Goal: Information Seeking & Learning: Check status

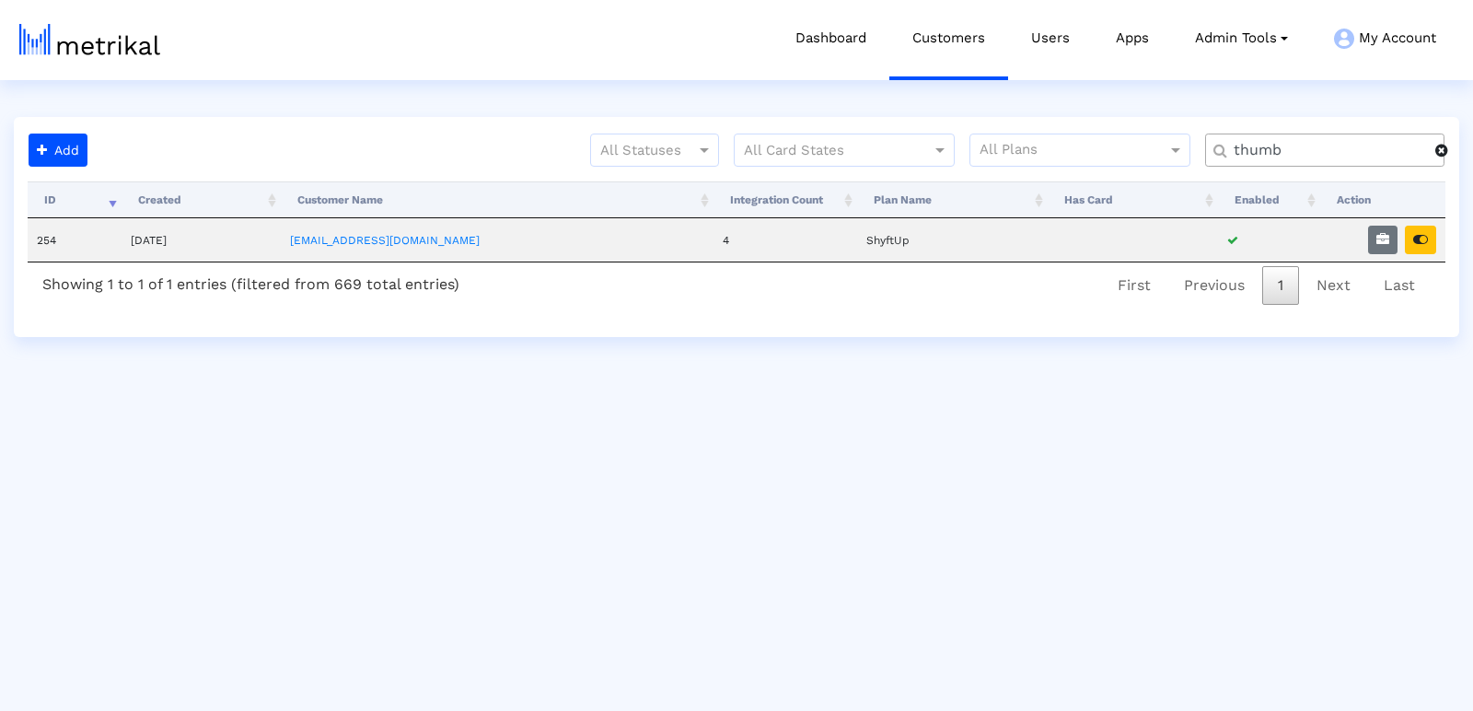
click at [1237, 138] on div "thumb" at bounding box center [1324, 149] width 239 height 33
click at [1248, 157] on input "thumb" at bounding box center [1327, 150] width 214 height 19
type input "textnow"
click at [1370, 234] on button "button" at bounding box center [1382, 239] width 29 height 29
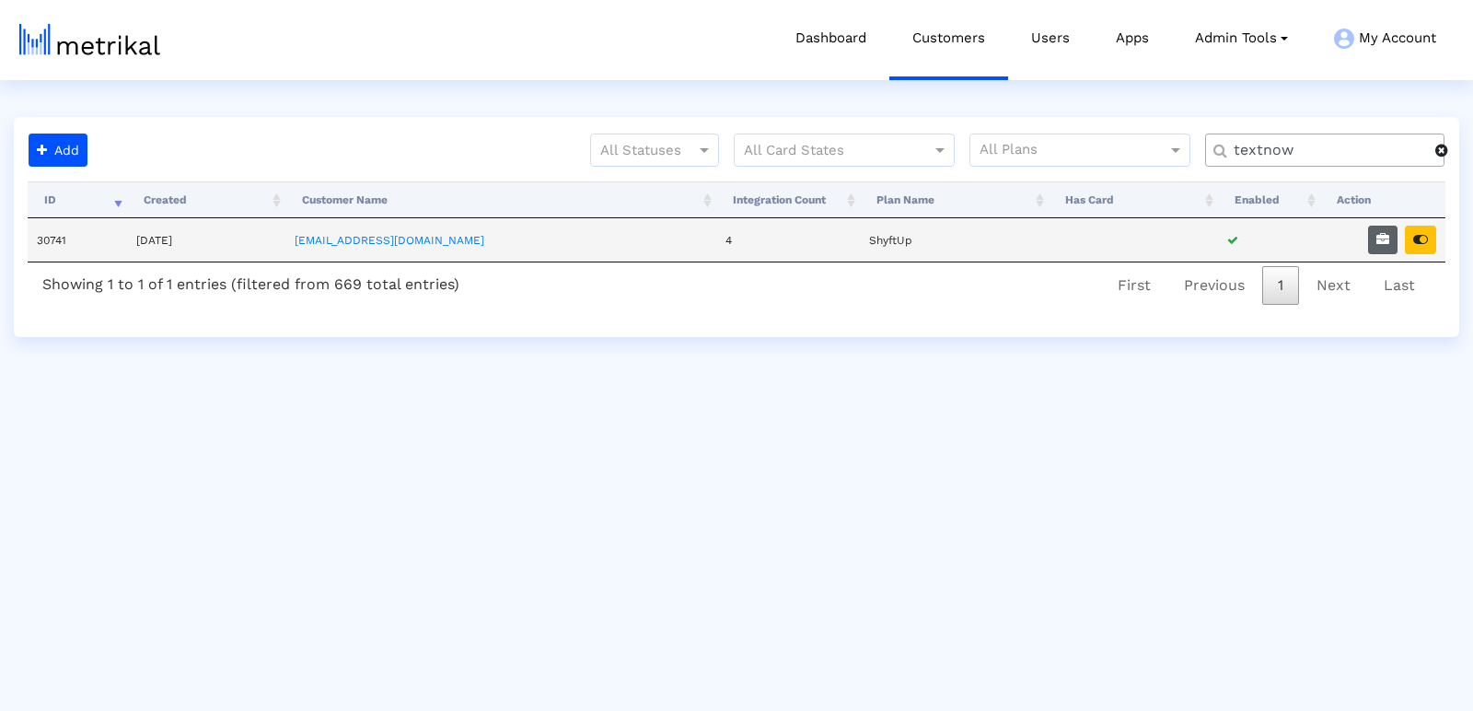
select select "1: 1"
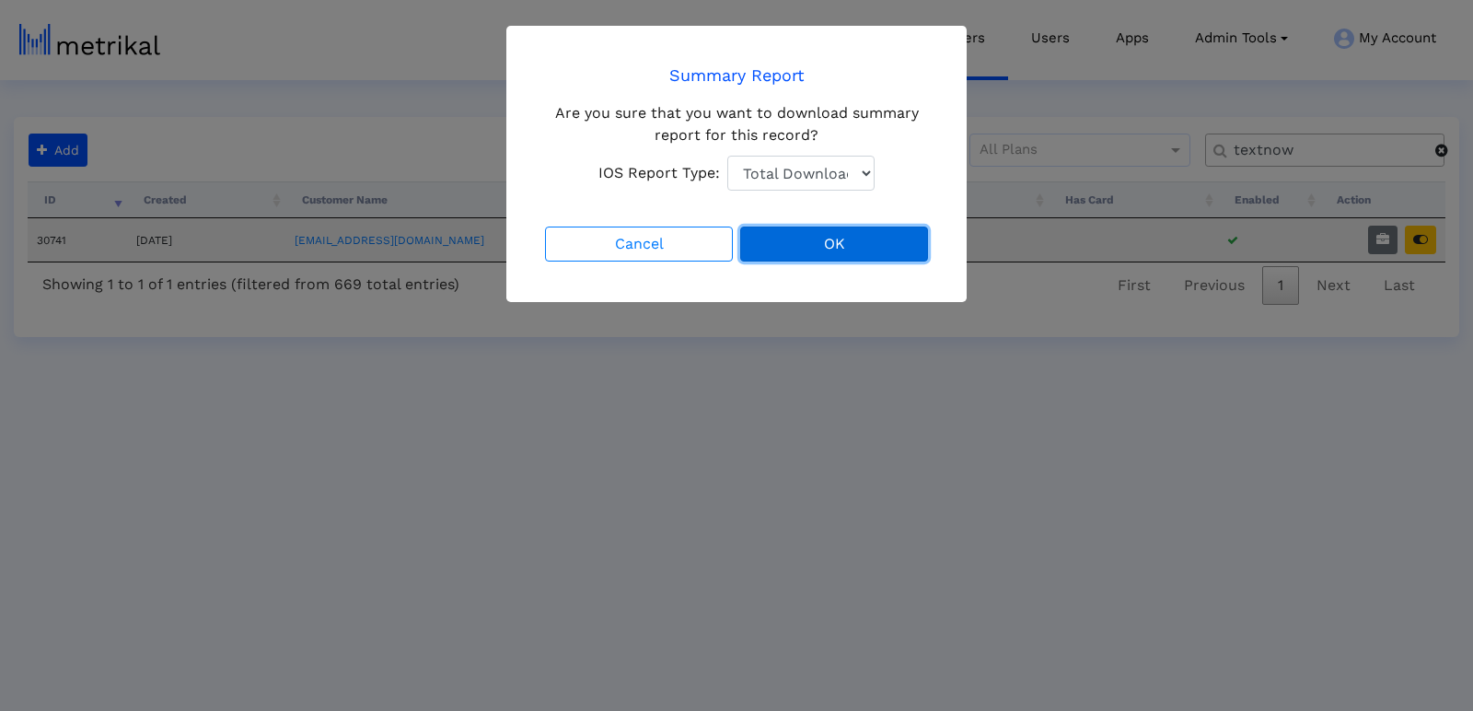
click at [813, 259] on button "OK" at bounding box center [834, 243] width 188 height 35
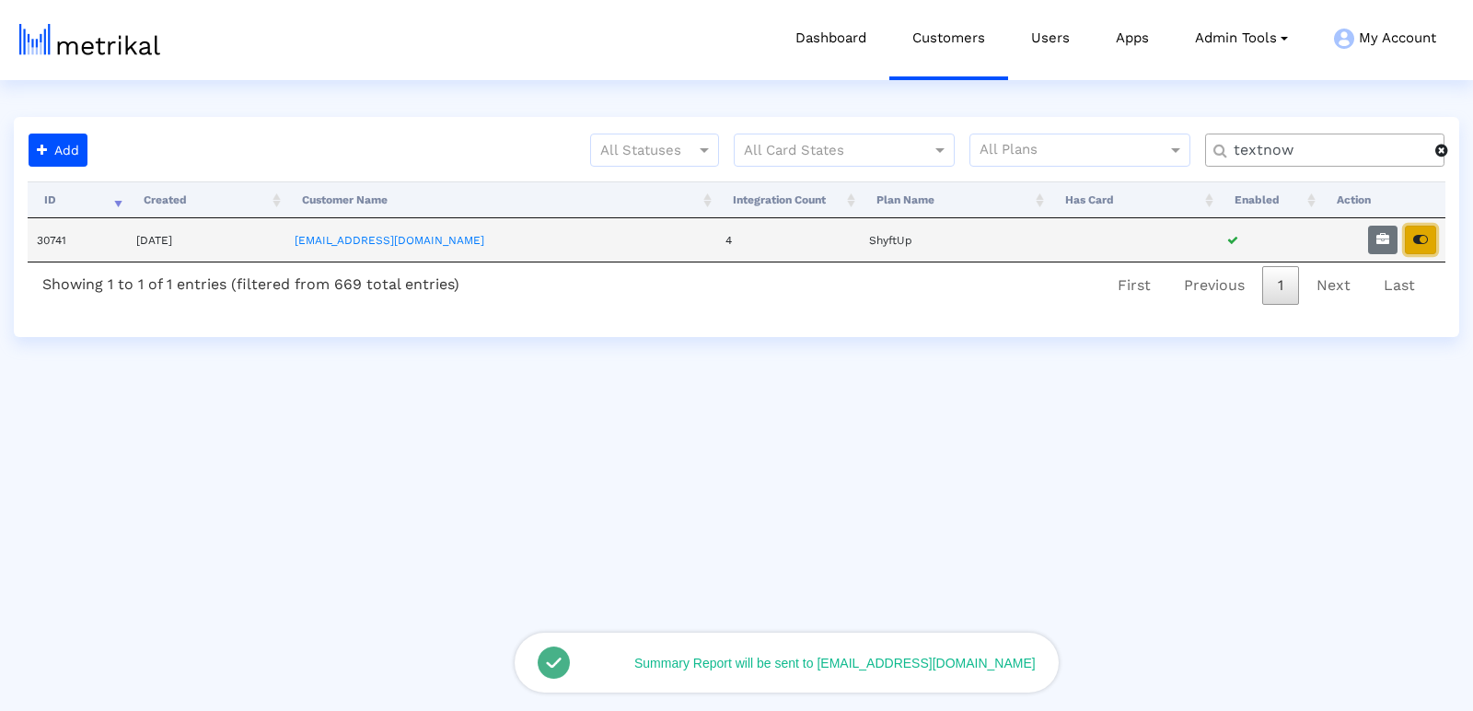
click at [1425, 242] on icon "button" at bounding box center [1420, 239] width 15 height 13
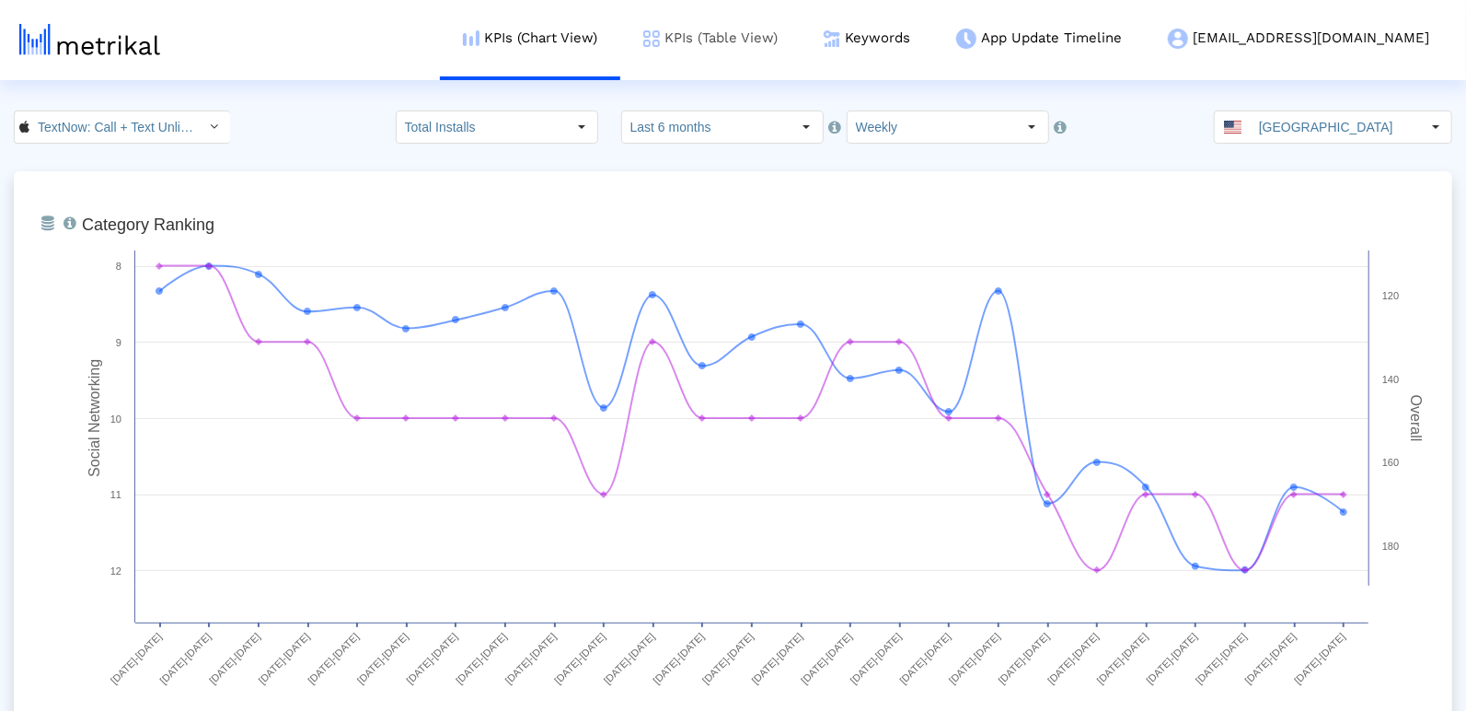
click at [801, 45] on link "KPIs (Table View)" at bounding box center [710, 38] width 180 height 76
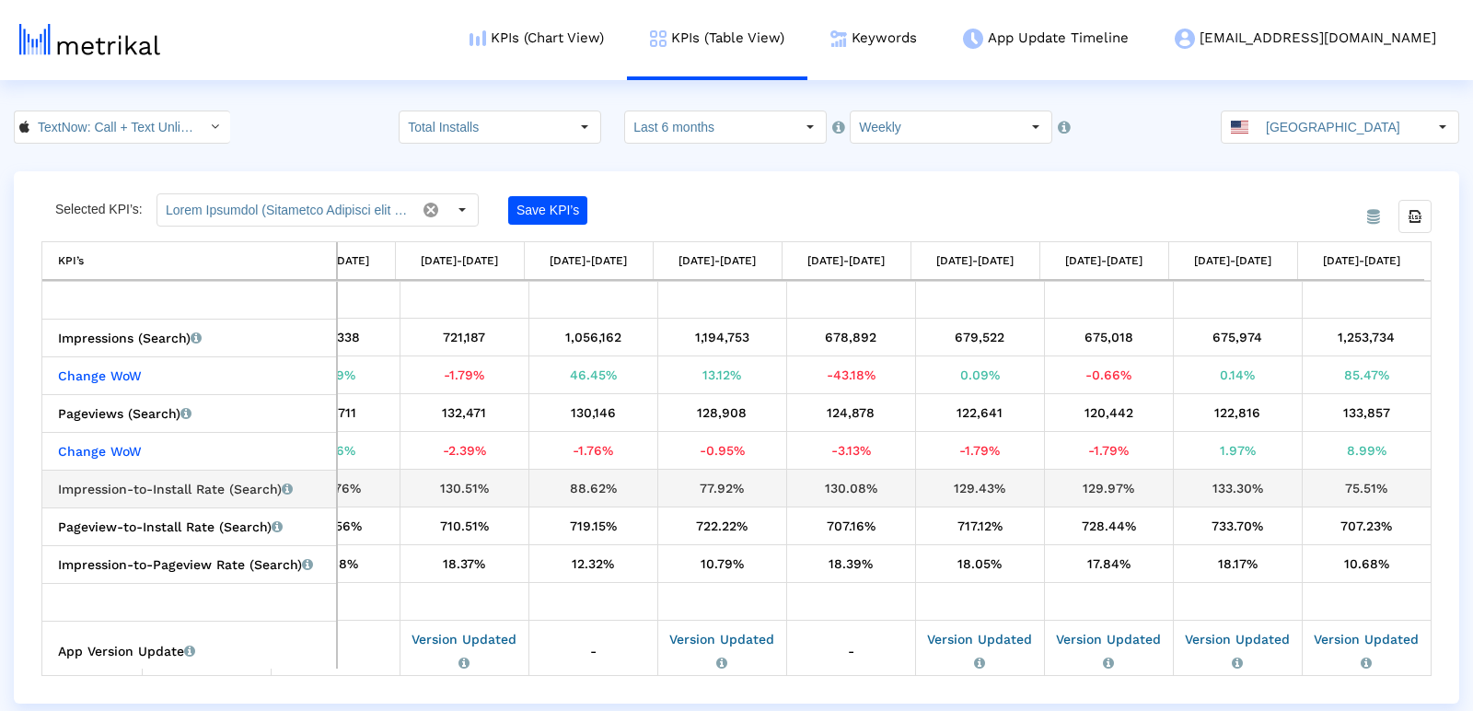
click at [1235, 481] on div "133.30%" at bounding box center [1237, 488] width 115 height 24
copy div "133.30%"
click at [1356, 483] on div "75.51%" at bounding box center [1367, 488] width 116 height 24
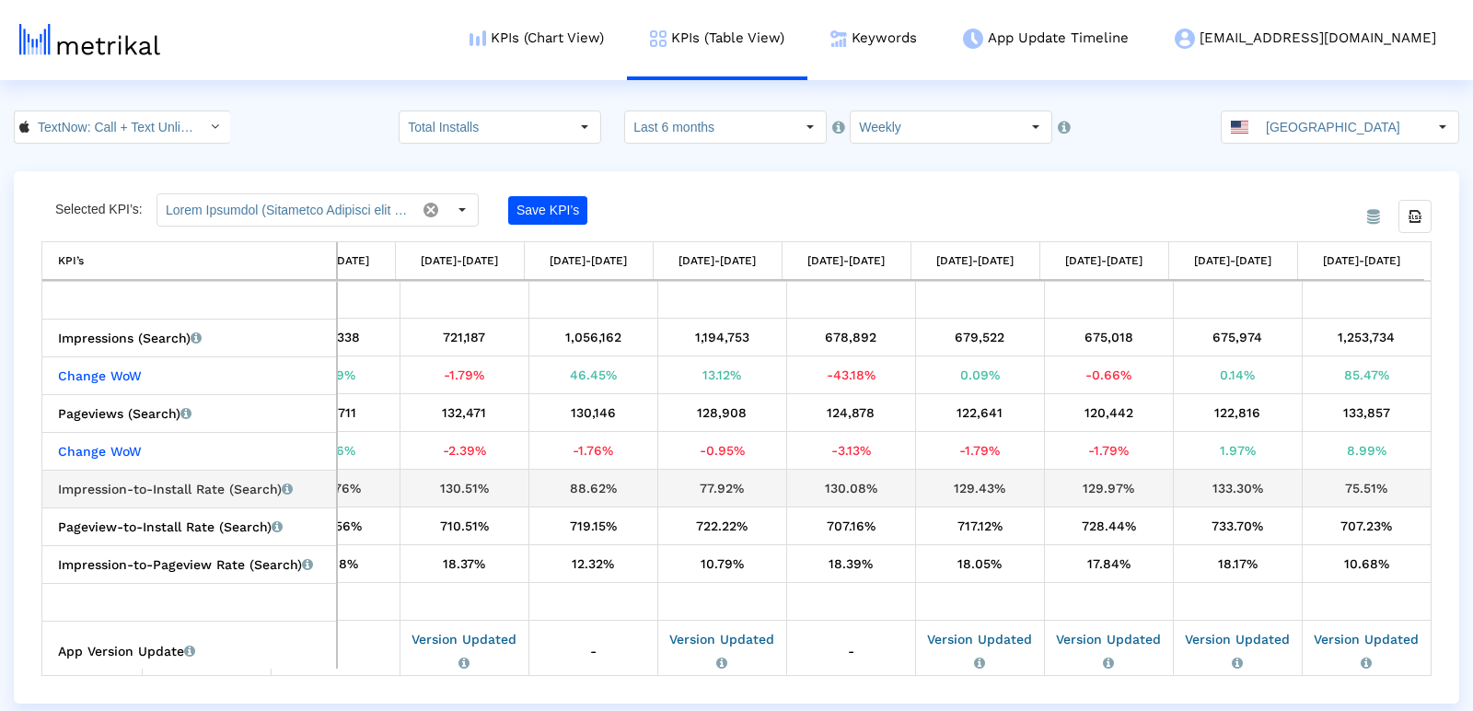
click at [1356, 482] on div "75.51%" at bounding box center [1367, 488] width 116 height 24
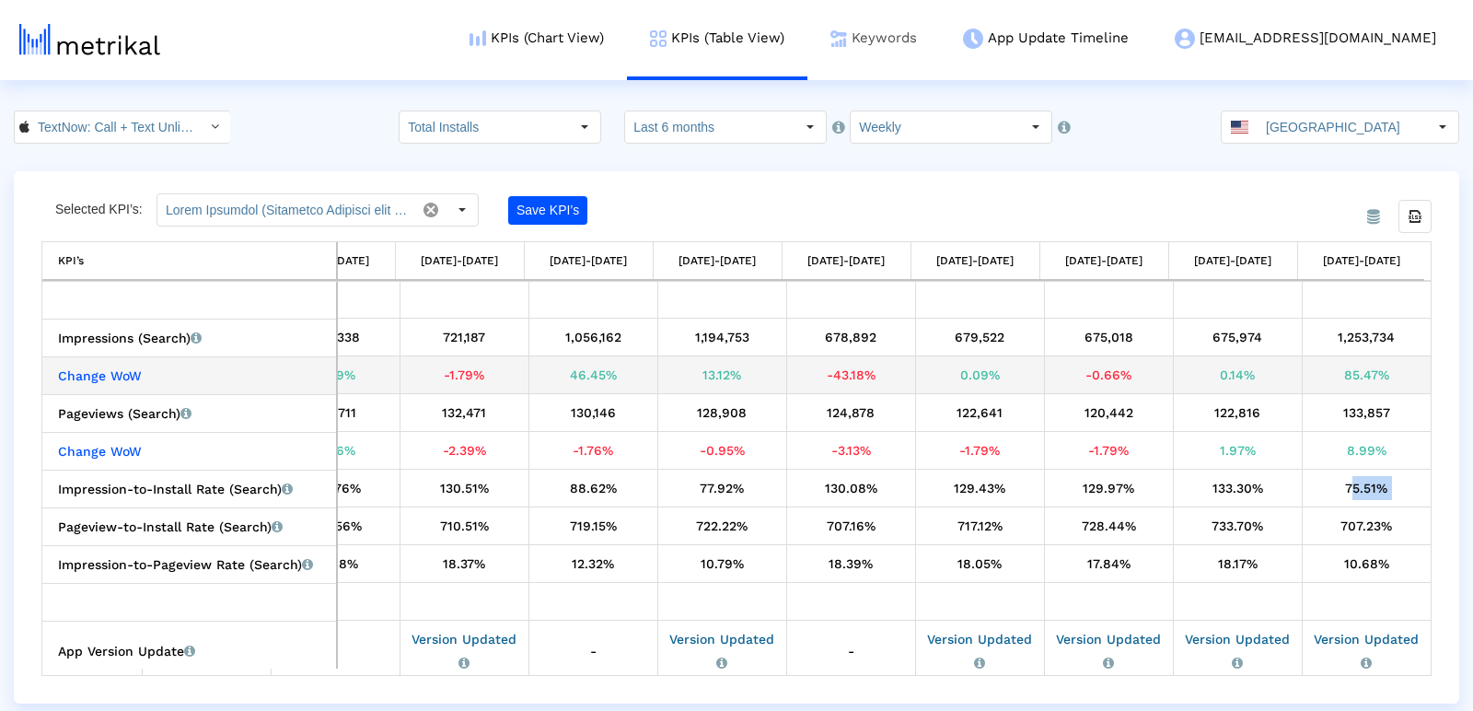
copy tbody "75.51% Pageview-to-Install Rate (Search) Percentage of users who installed the …"
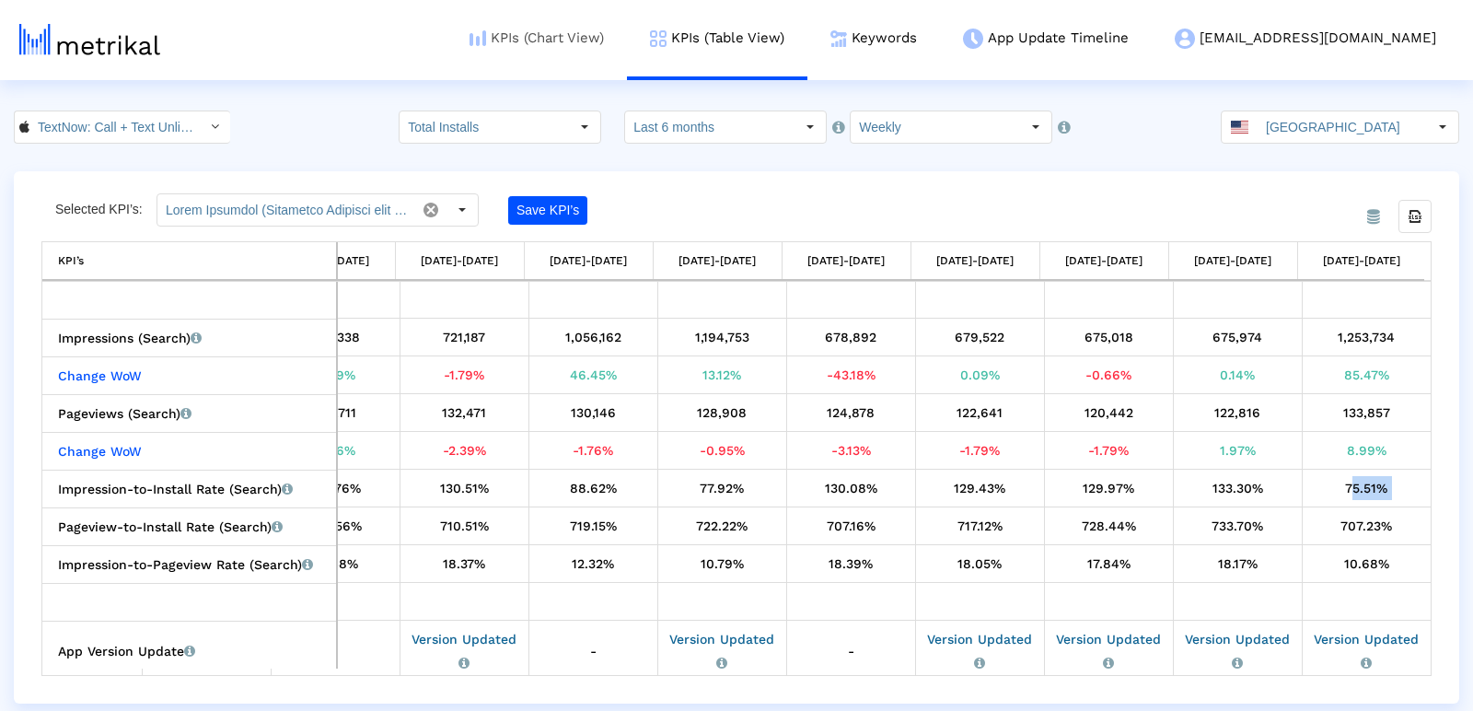
click at [627, 21] on link "KPIs (Chart View)" at bounding box center [536, 38] width 180 height 76
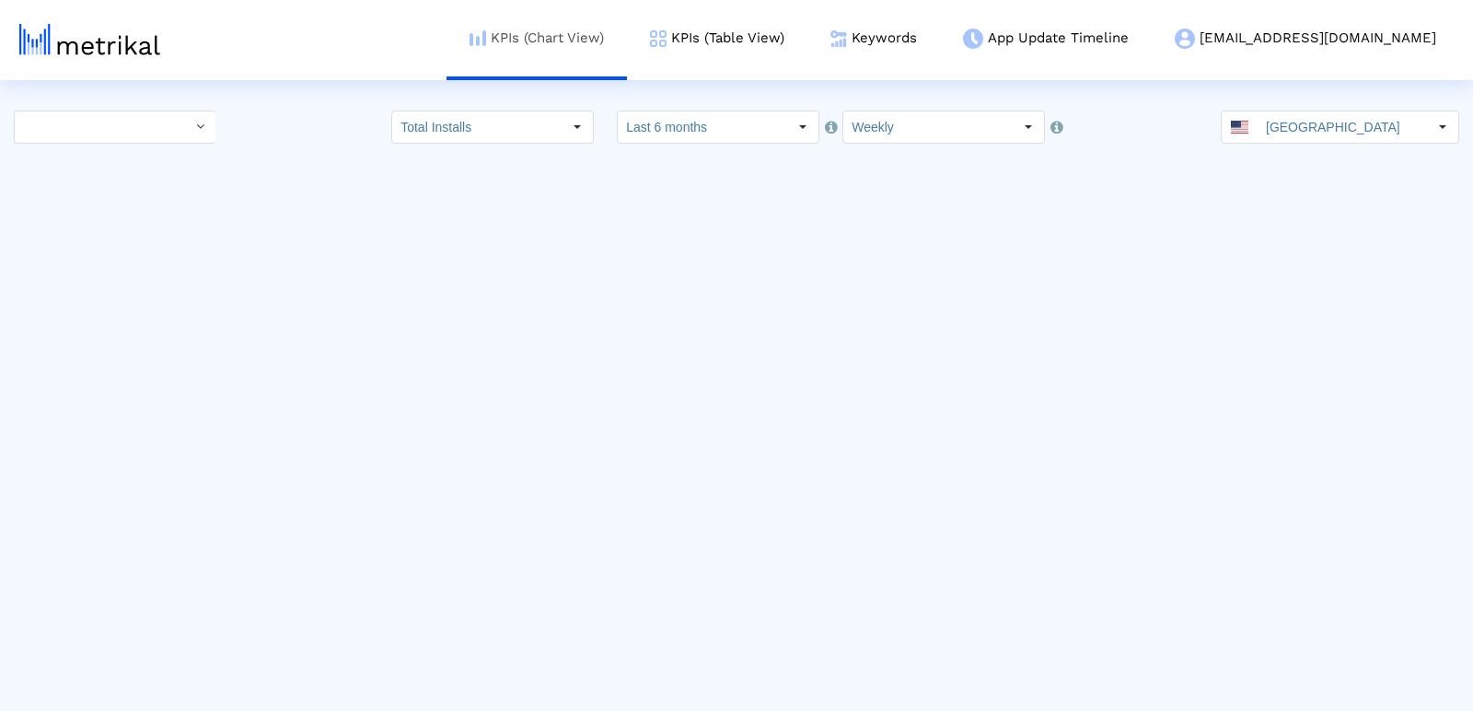
click at [627, 31] on link "KPIs (Chart View)" at bounding box center [536, 38] width 180 height 76
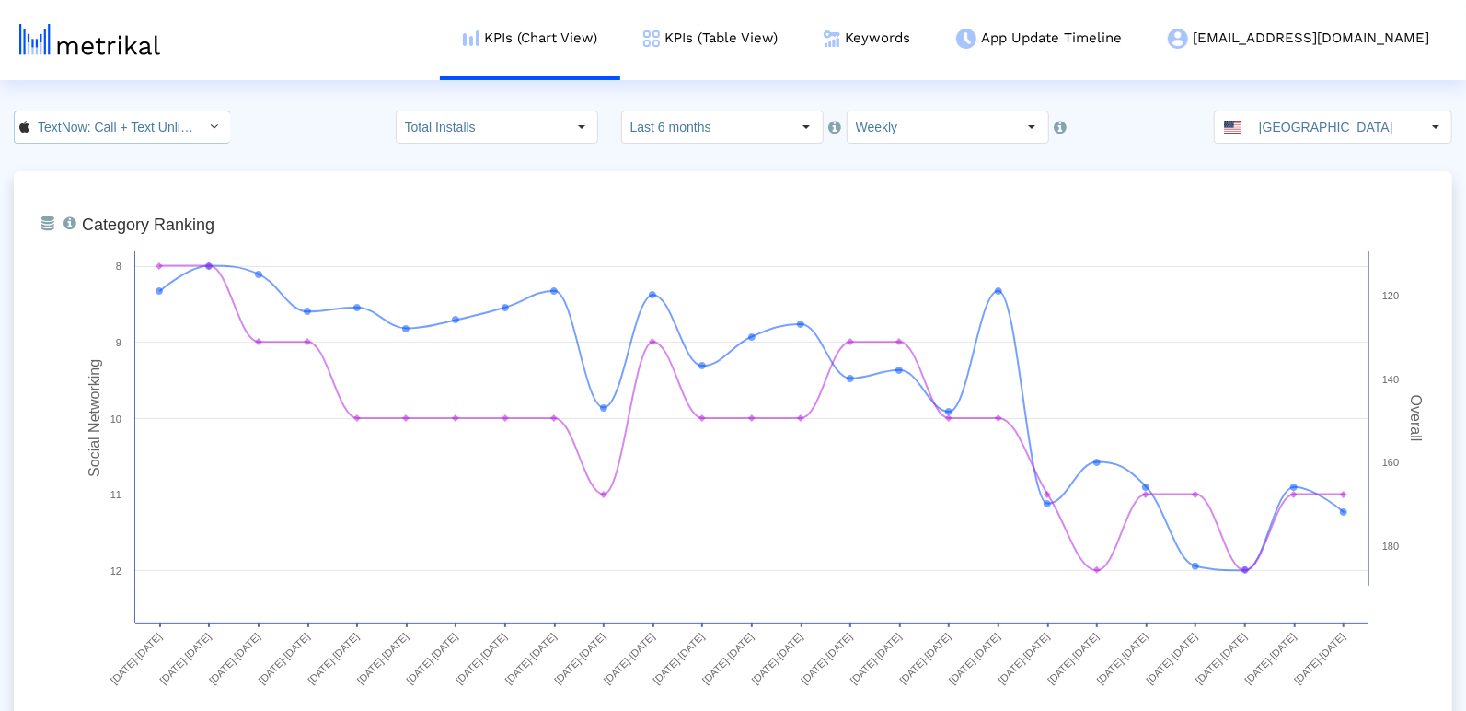
click at [87, 121] on input "TextNow: Call + Text Unlimited < 314716233 >" at bounding box center [112, 126] width 166 height 31
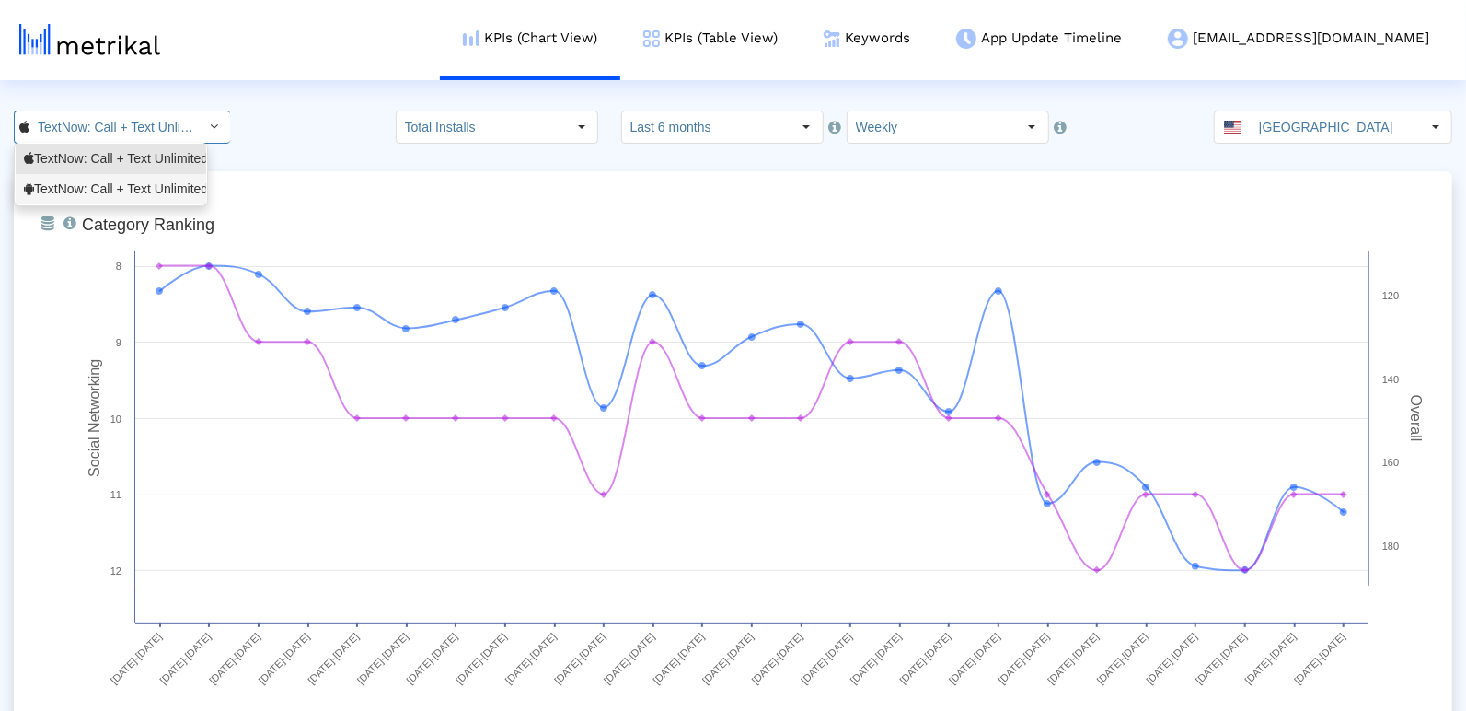
click at [90, 180] on div "TextNow: Call + Text Unlimited <com.enflick.android.TextNow>" at bounding box center [111, 188] width 174 height 17
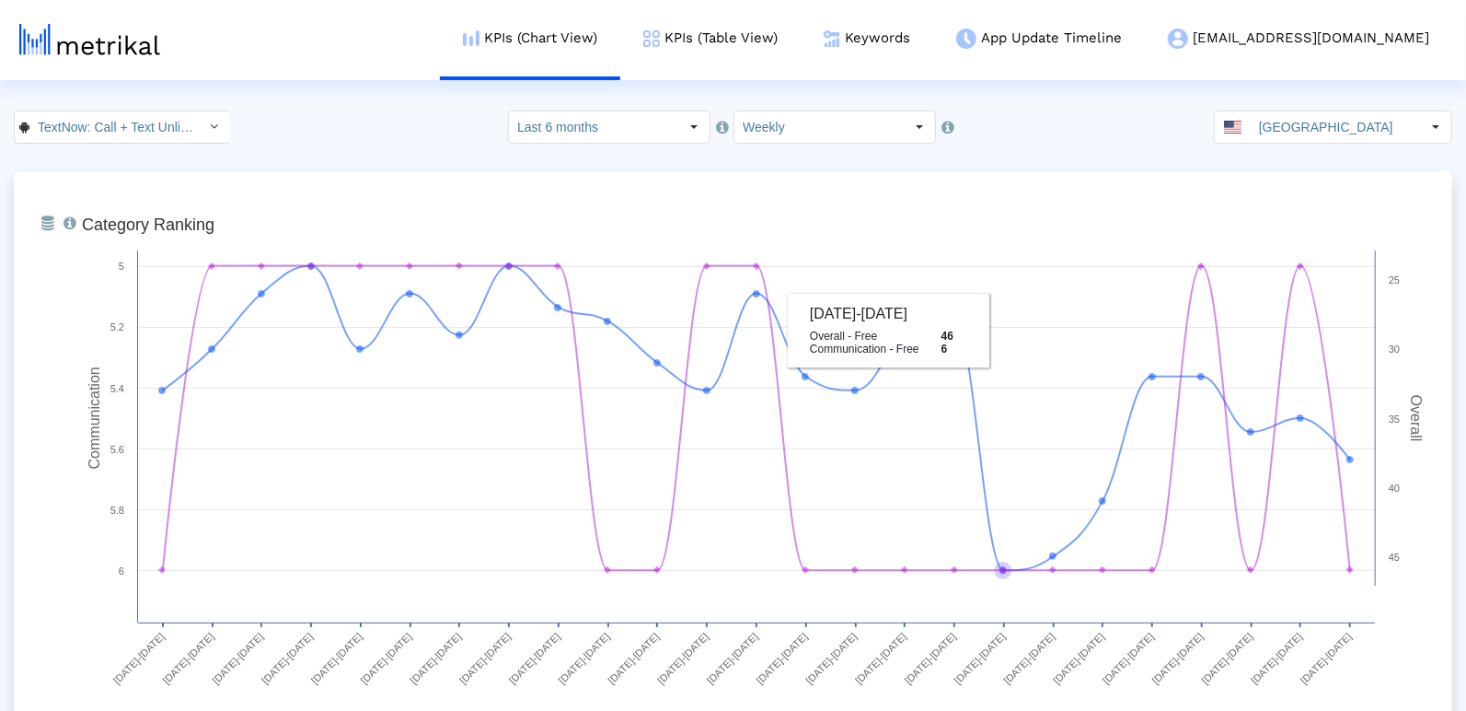
scroll to position [0, 235]
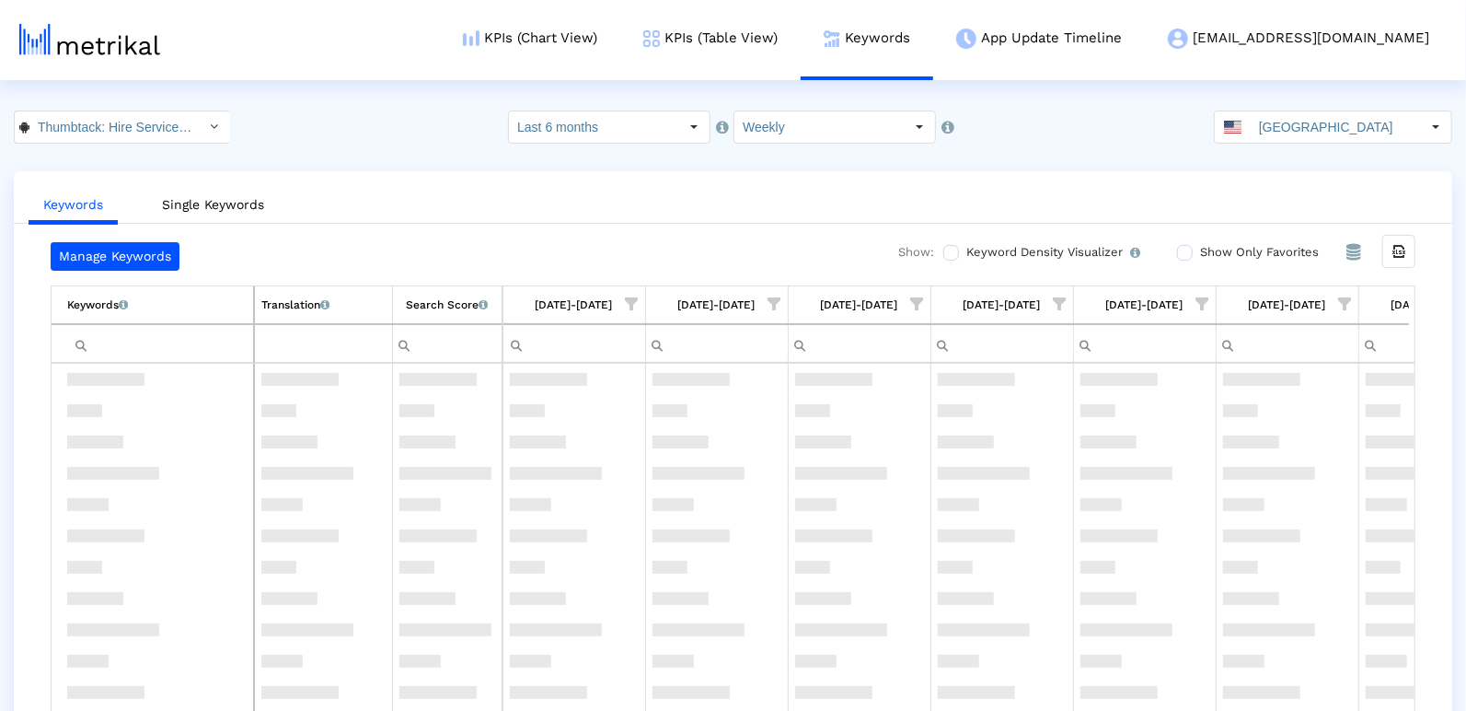
scroll to position [398, 0]
